Goal: Task Accomplishment & Management: Manage account settings

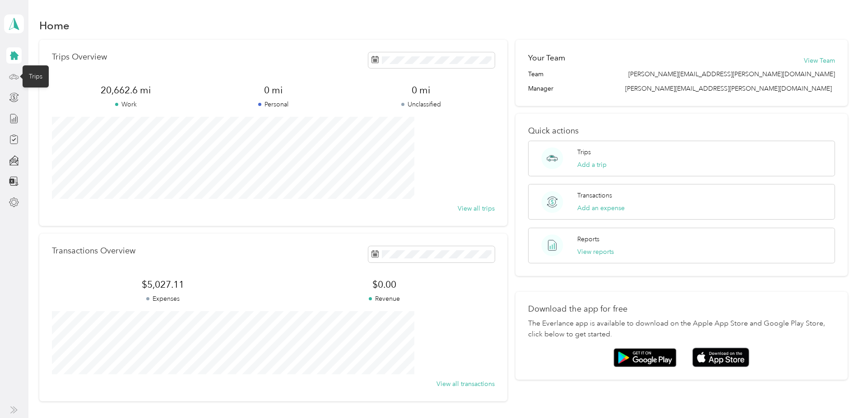
click at [12, 77] on icon at bounding box center [14, 77] width 10 height 10
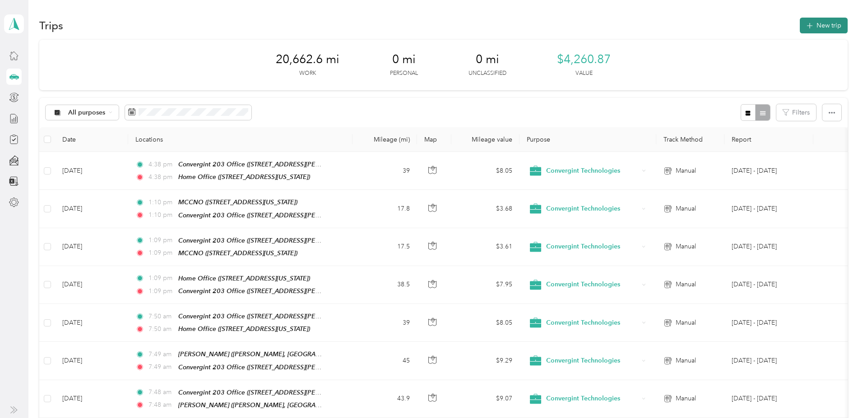
click at [799, 26] on button "New trip" at bounding box center [823, 26] width 48 height 16
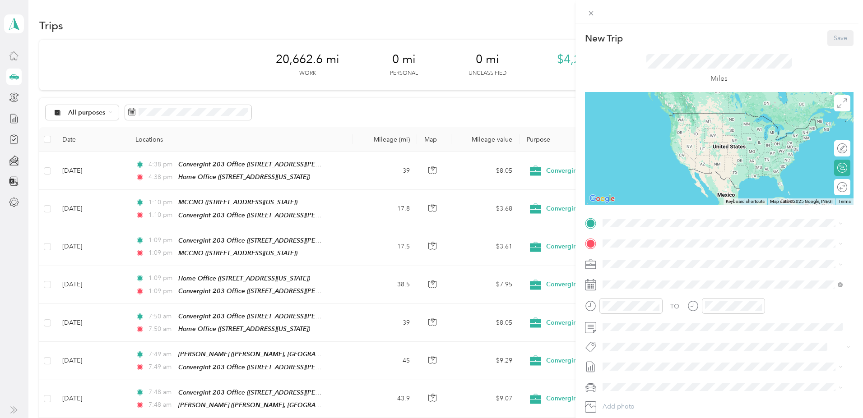
click at [649, 272] on div "Home Office [STREET_ADDRESS][US_STATE]" at bounding box center [664, 263] width 90 height 19
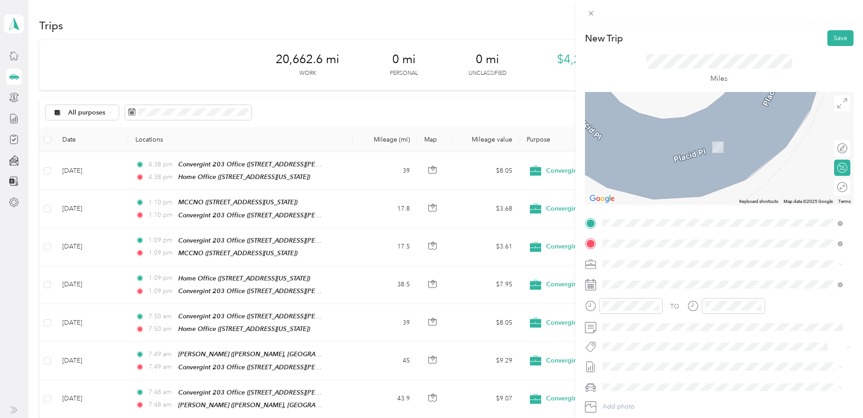
click at [648, 282] on strong "[GEOGRAPHIC_DATA]" at bounding box center [652, 279] width 67 height 8
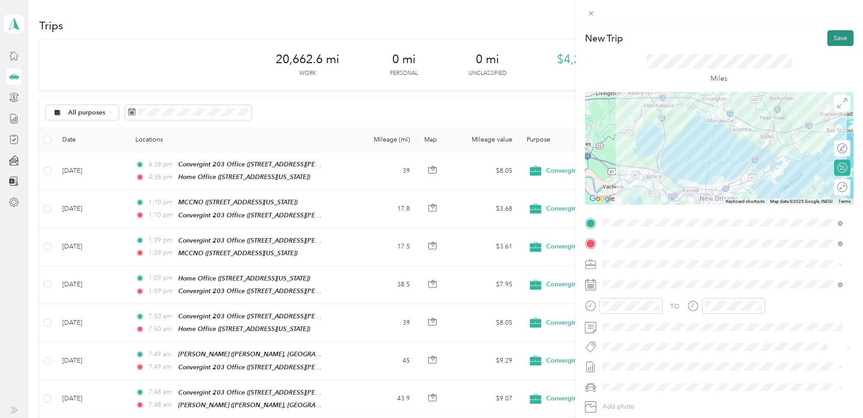
click at [832, 40] on button "Save" at bounding box center [840, 38] width 26 height 16
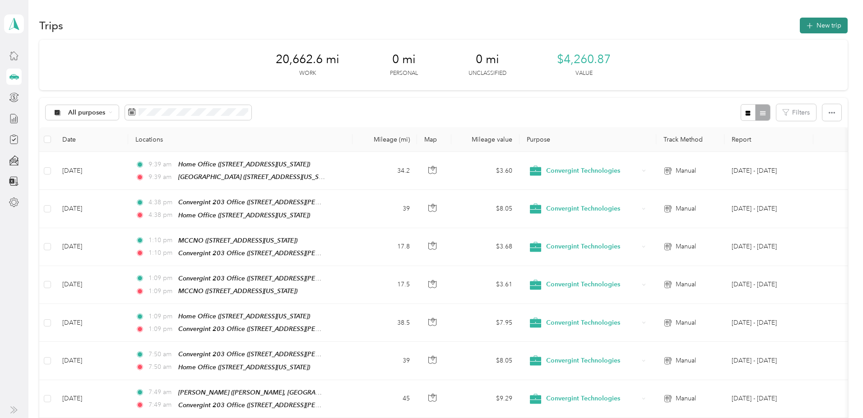
click at [799, 23] on button "New trip" at bounding box center [823, 26] width 48 height 16
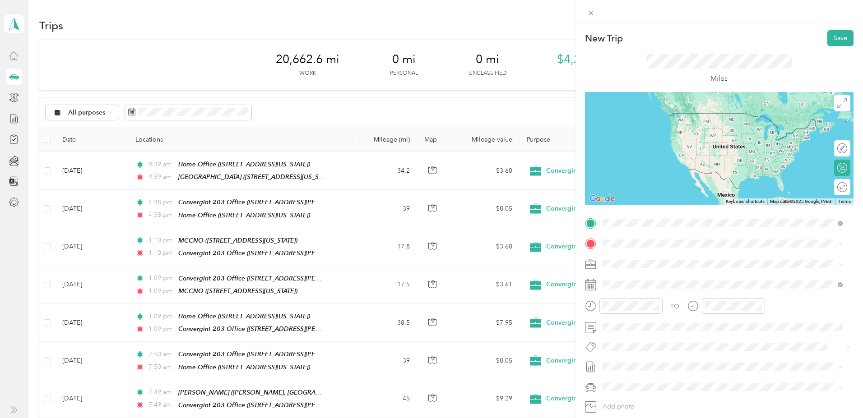
click at [641, 264] on div "[GEOGRAPHIC_DATA] [STREET_ADDRESS][US_STATE]" at bounding box center [664, 264] width 90 height 19
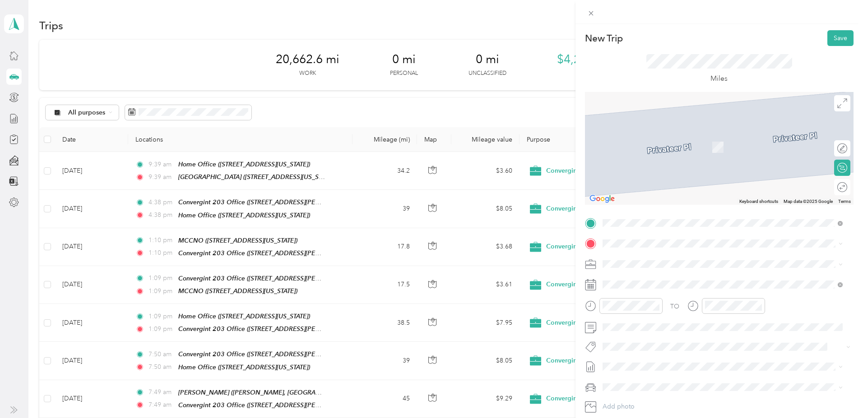
click at [644, 284] on div "Convergint 203 Office [STREET_ADDRESS][PERSON_NAME][US_STATE]" at bounding box center [689, 284] width 140 height 19
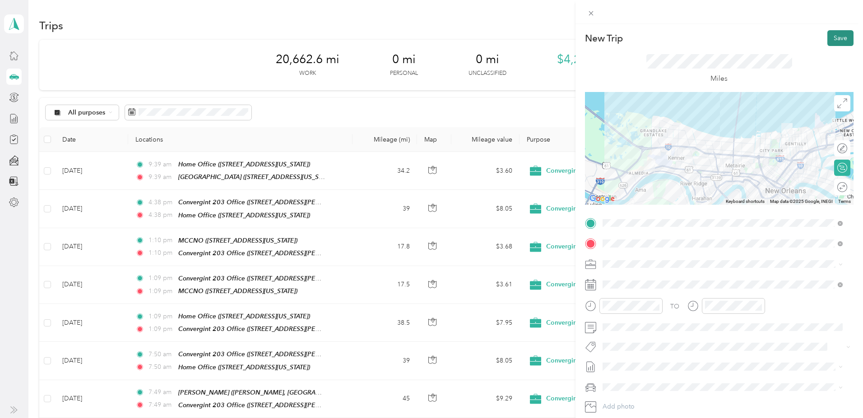
click at [828, 35] on button "Save" at bounding box center [840, 38] width 26 height 16
